Goal: Communication & Community: Answer question/provide support

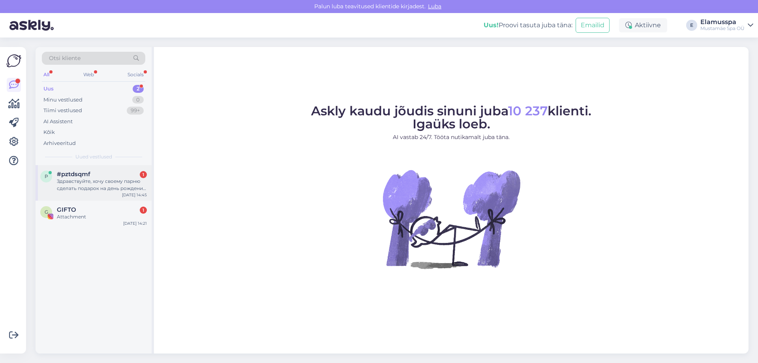
click at [113, 191] on div "Здравствуйте, хочу своему парню сделать подарок на день рождения, два билета 21…" at bounding box center [102, 185] width 90 height 14
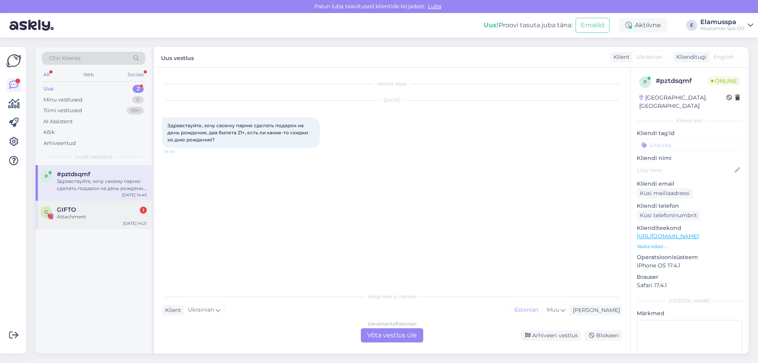
click at [126, 212] on div "GIFTO 1" at bounding box center [102, 209] width 90 height 7
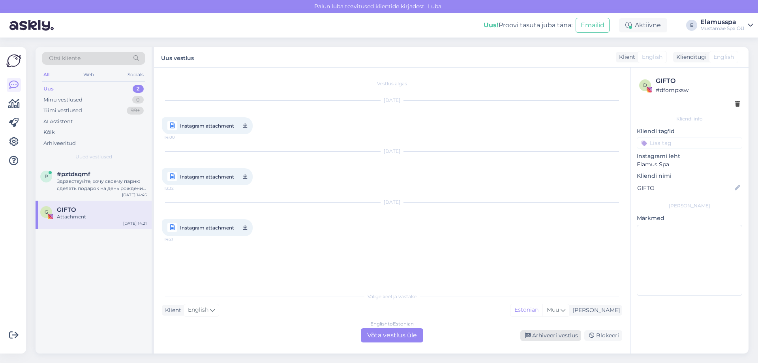
click at [550, 332] on div "Arhiveeri vestlus" at bounding box center [550, 335] width 61 height 11
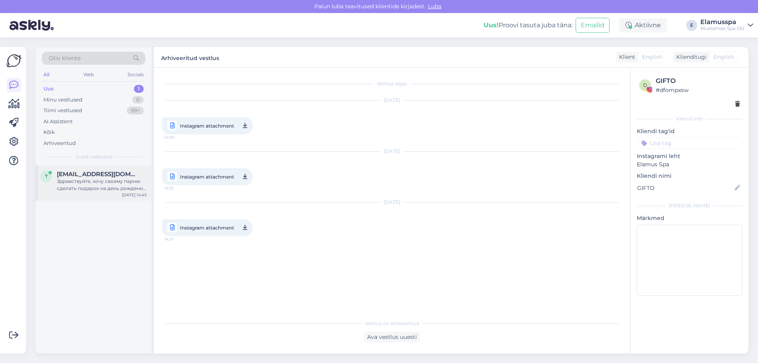
click at [114, 184] on div "Здравствуйте, хочу своему парню сделать подарок на день рождения, два билета 21…" at bounding box center [102, 185] width 90 height 14
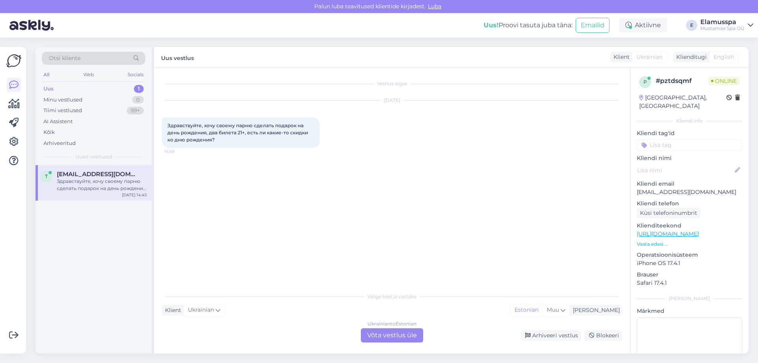
click at [405, 334] on div "Ukrainian to Estonian Võta vestlus üle" at bounding box center [392, 335] width 62 height 14
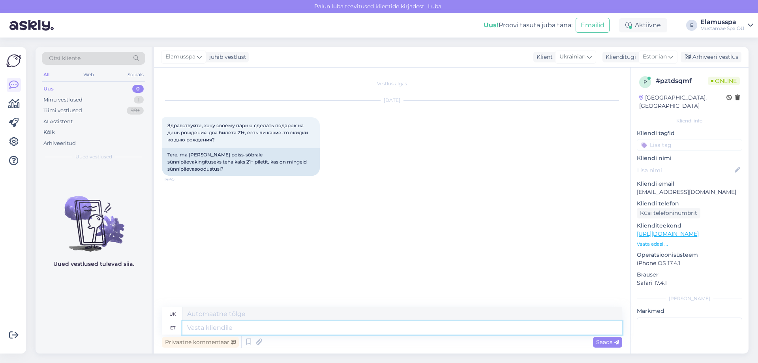
click at [272, 328] on textarea at bounding box center [402, 327] width 440 height 13
type textarea "Tere!"
type textarea "Привіт"
type textarea "Tere!"
type textarea "Привіт!"
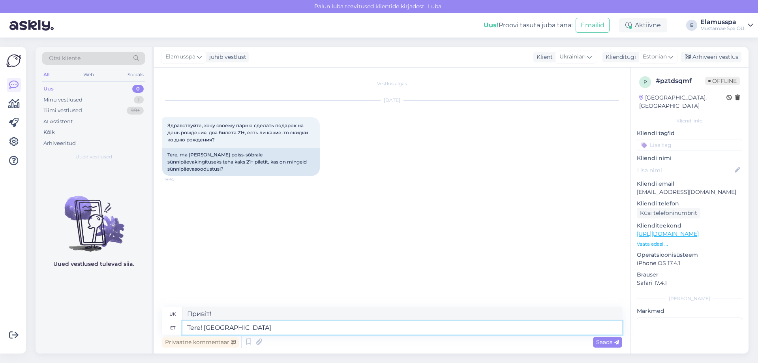
type textarea "Tere! Jah m"
type textarea "Привіт! Так"
type textarea "Tere! Jah meil o"
type textarea "Привіт! Так, у нас є"
type textarea "Tere! Jah meil on sünnip"
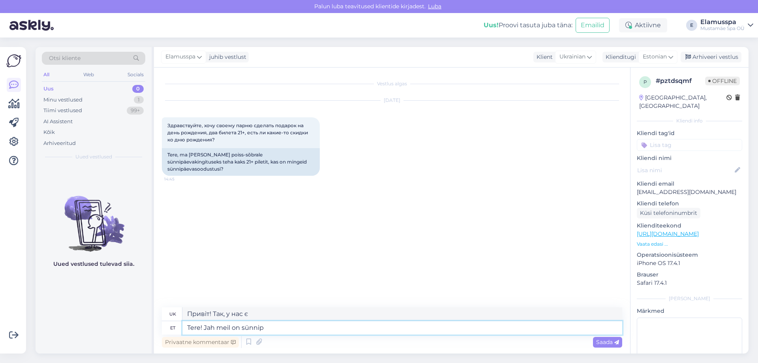
type textarea "Привіт! Так, у нас вечірка з нагоди дня народження"
type textarea "Tere! Jah meil on sünnipäev"
type textarea "Привіт! Так, у нас день народження."
type textarea "Tere! Jah meil on sünnipäeva soodus"
type textarea "Привіт! Так, у нас є знижка на день народження"
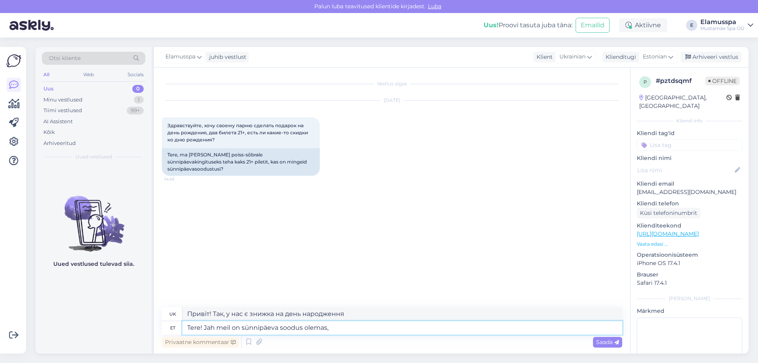
type textarea "Tere! Jah meil on sünnipäeva soodus olemas, s"
type textarea "Привіт! Так, у нас є знижка на день народження,"
type textarea "Tere! Jah meil on sünnipäeva soodus olemas, see"
type textarea "Привіт! Так, у нас є знижка на день народження, це все."
type textarea "Tere! Jah meil on sünnipäeva soodus olemas, see on"
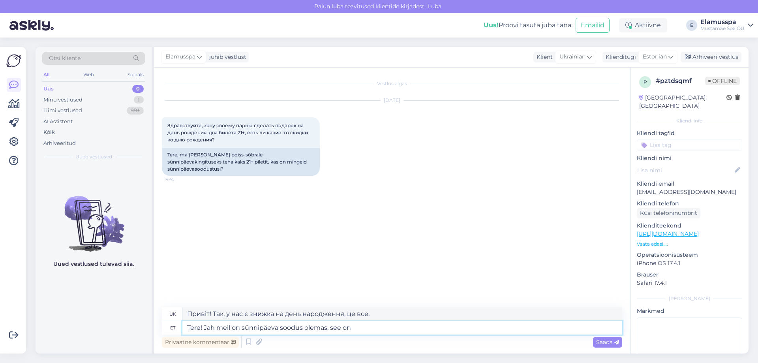
type textarea "Привіт! Так, у нас є знижка на день народження."
type textarea "Tere! Jah meil on sünnipäeva soodus olemas, see on -15€"
type textarea "Привіт! Так, у нас є знижка на день народження, вона становить -15."
type textarea "Tere! Jah meil on sünnipäeva soodus olemas, see on -15€"
type textarea "Привіт! Так, у нас є знижка на день народження, вона становить -15 євро."
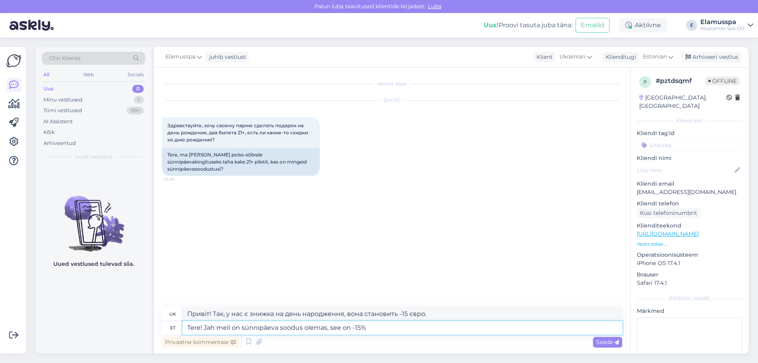
type textarea "Tere! Jah meil on sünnipäeva soodus olemas, see on -15% k"
type textarea "Привіт! Так, у нас є знижка на день народження, вона становить -15%"
type textarea "Tere! Jah meil on sünnipäeva soodus olemas, see on -15% kui os"
type textarea "Привіт! Так, у нас є знижка на день народження, вона становить -15%, якщо"
type textarea "Tere! Jah meil on sünnipäeva soodus olemas, see on -15% [PERSON_NAME]"
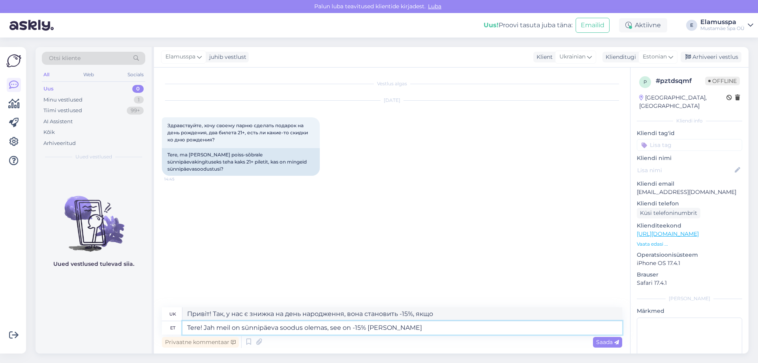
type textarea "Привіт! Так, у нас є знижка на день народження, це -15% при покупці"
type textarea "Tere! Jah meil on sünnipäeva soodus olemas, see on -15% [PERSON_NAME] kohapealt"
type textarea "Привіт! Так, у нас є знижка на день народження, це -15%, якщо купувати на сайті"
type textarea "Tere! Jah meil on sünnipäeva soodus olemas, see on -15% [PERSON_NAME] kohapeal …"
type textarea "Привіт! Так, у нас є знижка на день народження, це -15%, якщо ви купуєте квиток…"
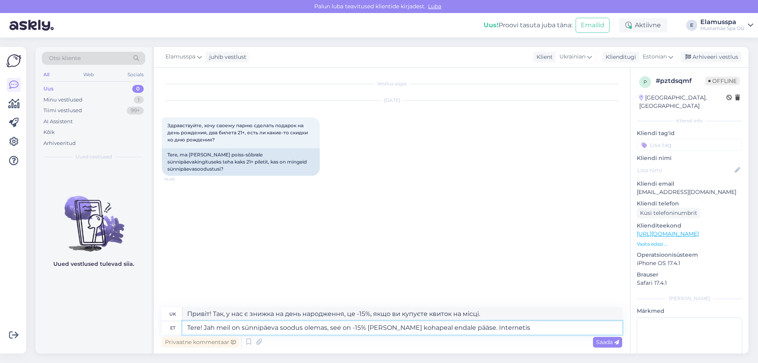
type textarea "Tere! Jah meil on sünnipäeva soodus olemas, see on -15% [PERSON_NAME] kohapeal …"
type textarea "Привіт! Так, у нас є знижка на день народження, вона становить -15%, якщо ви ку…"
type textarea "Tere! Jah meil on sünnipäeva soodus olemas, see on -15% [PERSON_NAME] kohapeal …"
type textarea "Привіт! Так, у нас є знижка на день народження, вона становить -15%, якщо ви ку…"
type textarea "Tere! Jah meil on sünnipäeva soodus olemas, see on -15% [PERSON_NAME] kohapeal …"
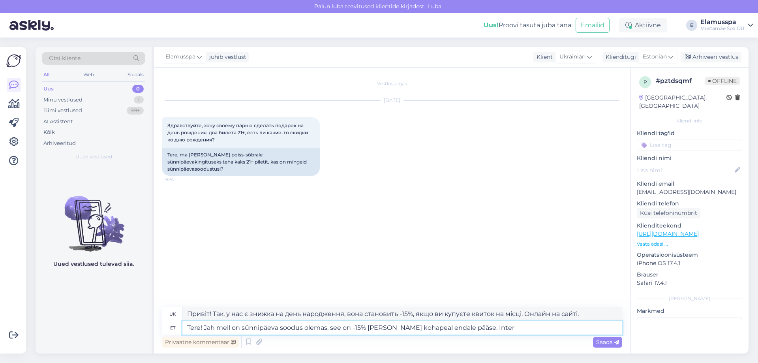
type textarea "Привіт! Так, у нас є знижка на день народження, вона становить -15%, якщо ви ку…"
type textarea "Tere! Jah meil on sünnipäeva soodus olemas, see on -15% [PERSON_NAME] kohapeal …"
type textarea "Привіт! Так, у нас є знижка на день народження, це -15%, якщо ви купуєте квиток…"
type textarea "Tere! Jah meil on sünnipäeva soodus olemas, see on -15% [PERSON_NAME] kohapeal …"
type textarea "Привіт! Так, у нас є знижка на день народження, вона становить -15%, якщо ви ку…"
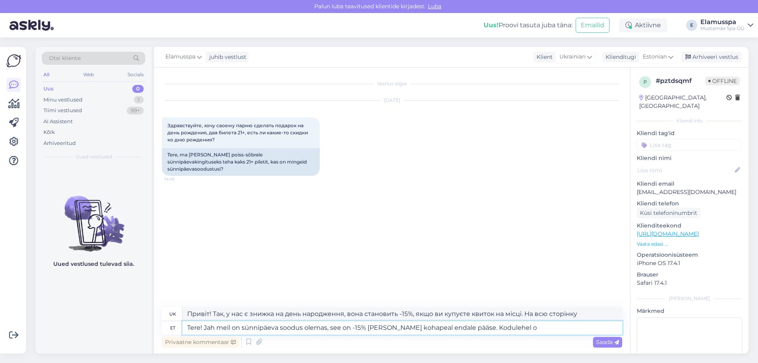
type textarea "Tere! Jah meil on sünnipäeva soodus olemas, see on -15% [PERSON_NAME] kohapeal …"
type textarea "Привіт! Так, у нас є знижка на день народження, вона становить -15%, якщо ви ку…"
type textarea "Tere! Jah meil on sünnipäeva soodus olemas, see on -15% [PERSON_NAME] kohapeal …"
type textarea "Привіт! Так, у нас є знижка на день народження, вона становить -15%, якщо ви ку…"
type textarea "Tere! Jah meil on sünnipäeva soodus olemas, see on -15% [PERSON_NAME] kohapeal …"
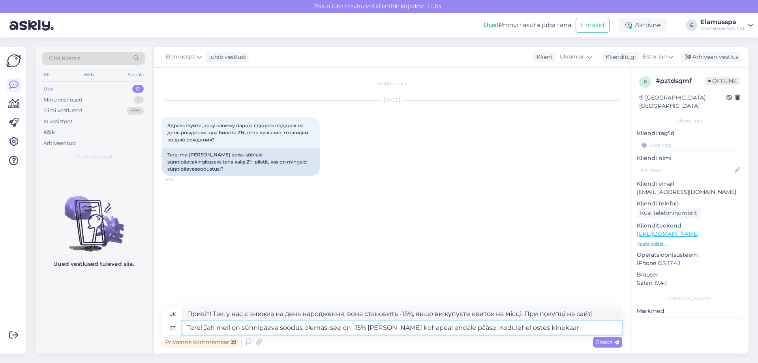
type textarea "Привіт! Так, у нас є знижка на день народження, вона становить -15%, якщо ви ку…"
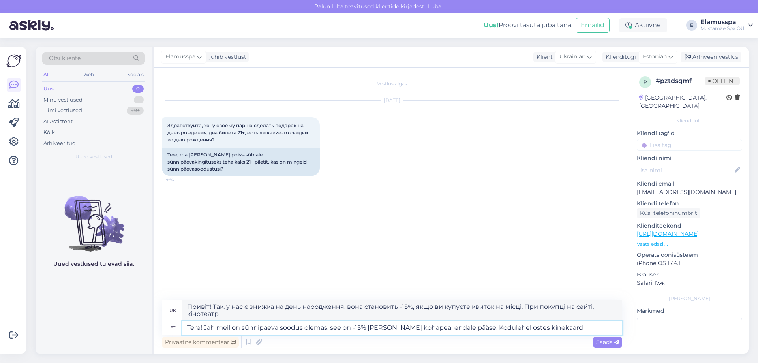
type textarea "Tere! Jah meil on sünnipäeva soodus olemas, see on -15% [PERSON_NAME] kohapeal …"
type textarea "Привіт! Так, у нас є знижка на день народження, вона становить -15%, якщо ви ку…"
type textarea "Tere! Jah meil on sünnipäeva soodus olemas, see on -15% [PERSON_NAME] kohapeal …"
type textarea "Привіт! Так, у нас є знижка на день народження, вона становить -15%, якщо ви ку…"
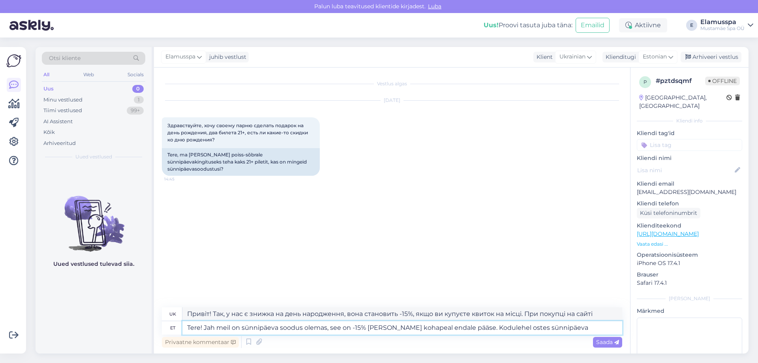
type textarea "Tere! Jah meil on sünnipäeva soodus olemas, see on -15% [PERSON_NAME] kohapeal …"
type textarea "Привіт! Так, у нас є знижка на день народження, вона становить -15%, якщо ви ку…"
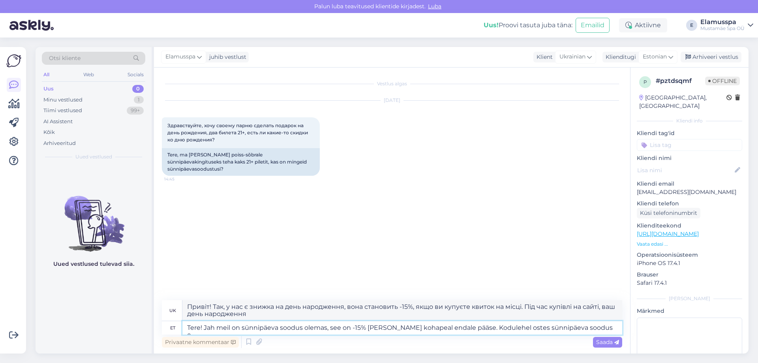
type textarea "Tere! Jah meil on sünnipäeva soodus olemas, see on -15% [PERSON_NAME] kohapeal …"
type textarea "Привіт! Так, у нас є знижка на день народження, вона становить -15%, якщо ви ку…"
type textarea "Tere! Jah meil on sünnipäeva soodus olemas, see on -15% [PERSON_NAME] kohapeal …"
type textarea "Привіт! Так, у нас є знижка на день народження, вона становить -15%, якщо ви ку…"
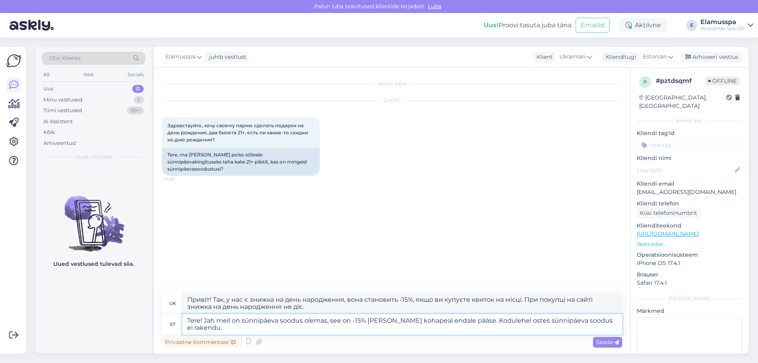
type textarea "Tere! Jah meil on sünnipäeva soodus olemas, see on -15% [PERSON_NAME] kohapeal …"
type textarea "Привіт! Так, у нас є знижка на день народження, вона становить -15%, якщо ви ку…"
type textarea "Tere! Jah meil on sünnipäeva soodus olemas, see on -15% [PERSON_NAME] kohapeal …"
type textarea "Привіт! Так, у нас є знижка на день народження, вона становить -15%, якщо ви ку…"
type textarea "Tere! Jah meil on sünnipäeva soodus olemas, see on -15% [PERSON_NAME] kohapeal …"
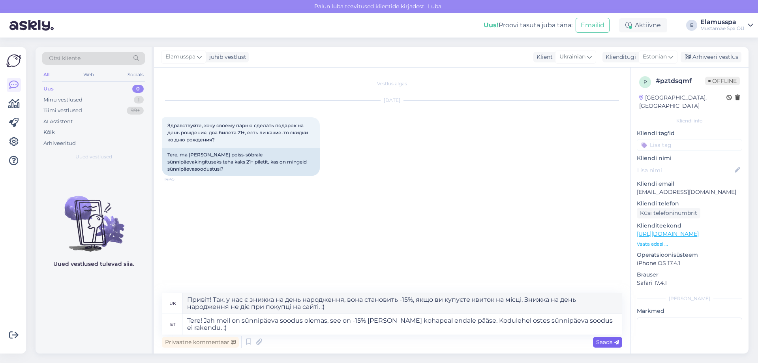
click at [611, 342] on span "Saada" at bounding box center [607, 341] width 23 height 7
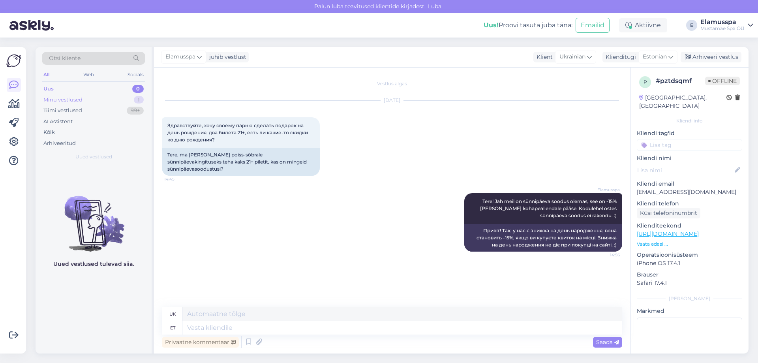
drag, startPoint x: 135, startPoint y: 101, endPoint x: 130, endPoint y: 104, distance: 5.7
click at [135, 101] on div "1" at bounding box center [139, 100] width 10 height 8
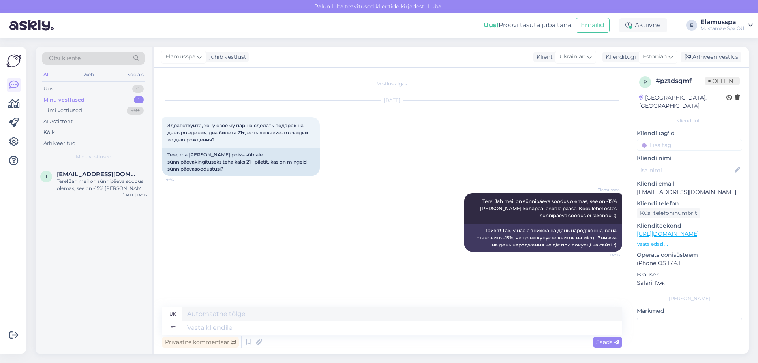
click at [129, 82] on div "Otsi kliente All Web Socials Uus 0 Minu vestlused 1 Tiimi vestlused 99+ AI Assi…" at bounding box center [94, 106] width 116 height 118
click at [131, 98] on div "Minu vestlused 1" at bounding box center [93, 99] width 103 height 11
click at [134, 88] on div "0" at bounding box center [137, 89] width 11 height 8
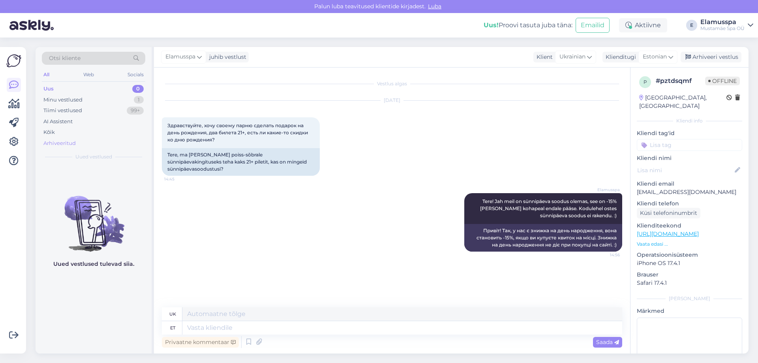
click at [70, 146] on div "Arhiveeritud" at bounding box center [59, 143] width 32 height 8
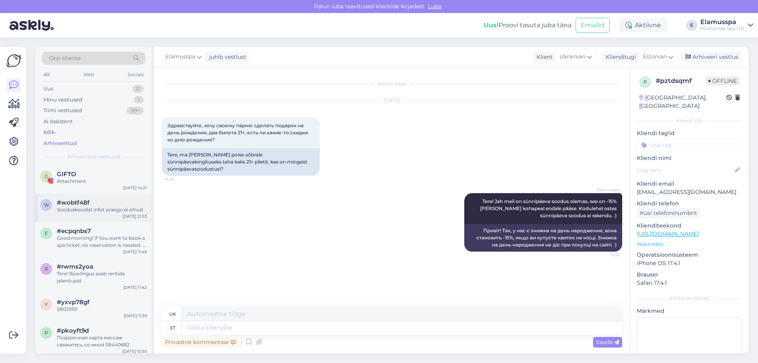
click at [119, 214] on div "w #wobtf48f Sooduskoodist infot praegu ei olnud [DATE] 21:53" at bounding box center [94, 207] width 116 height 28
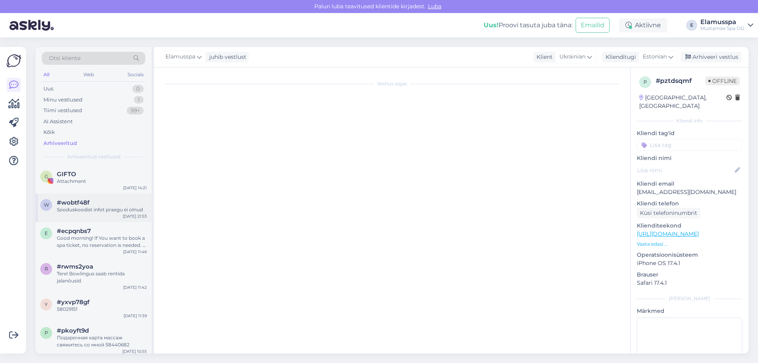
scroll to position [11, 0]
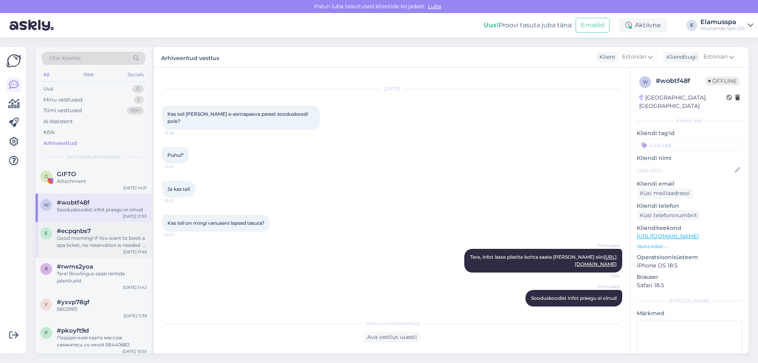
click at [118, 232] on div "#ecpqnbs7" at bounding box center [102, 230] width 90 height 7
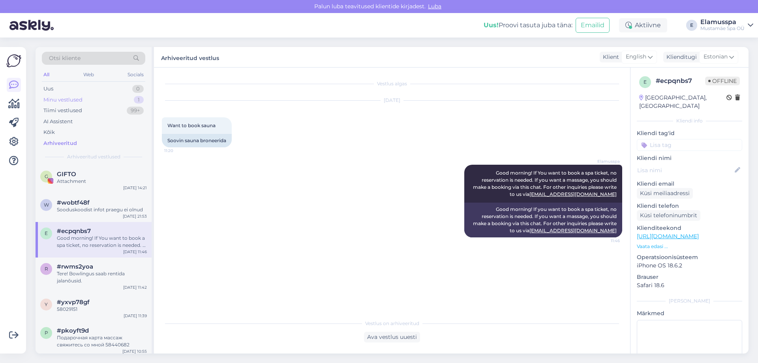
click at [125, 102] on div "Minu vestlused 1" at bounding box center [93, 99] width 103 height 11
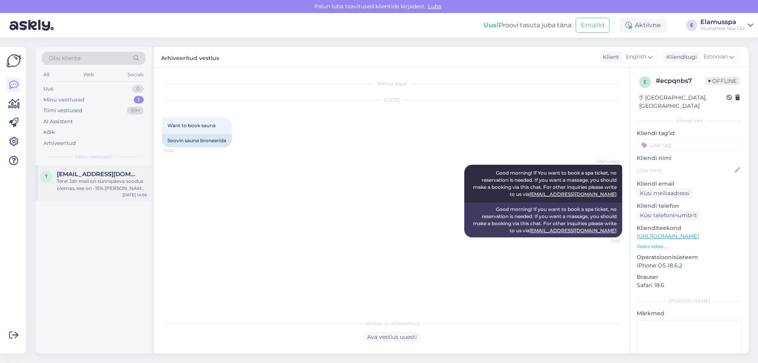
click at [112, 187] on div "Tere! Jah meil on sünnipäeva soodus olemas, see on -15% [PERSON_NAME] kohapeal …" at bounding box center [102, 185] width 90 height 14
